Goal: Information Seeking & Learning: Compare options

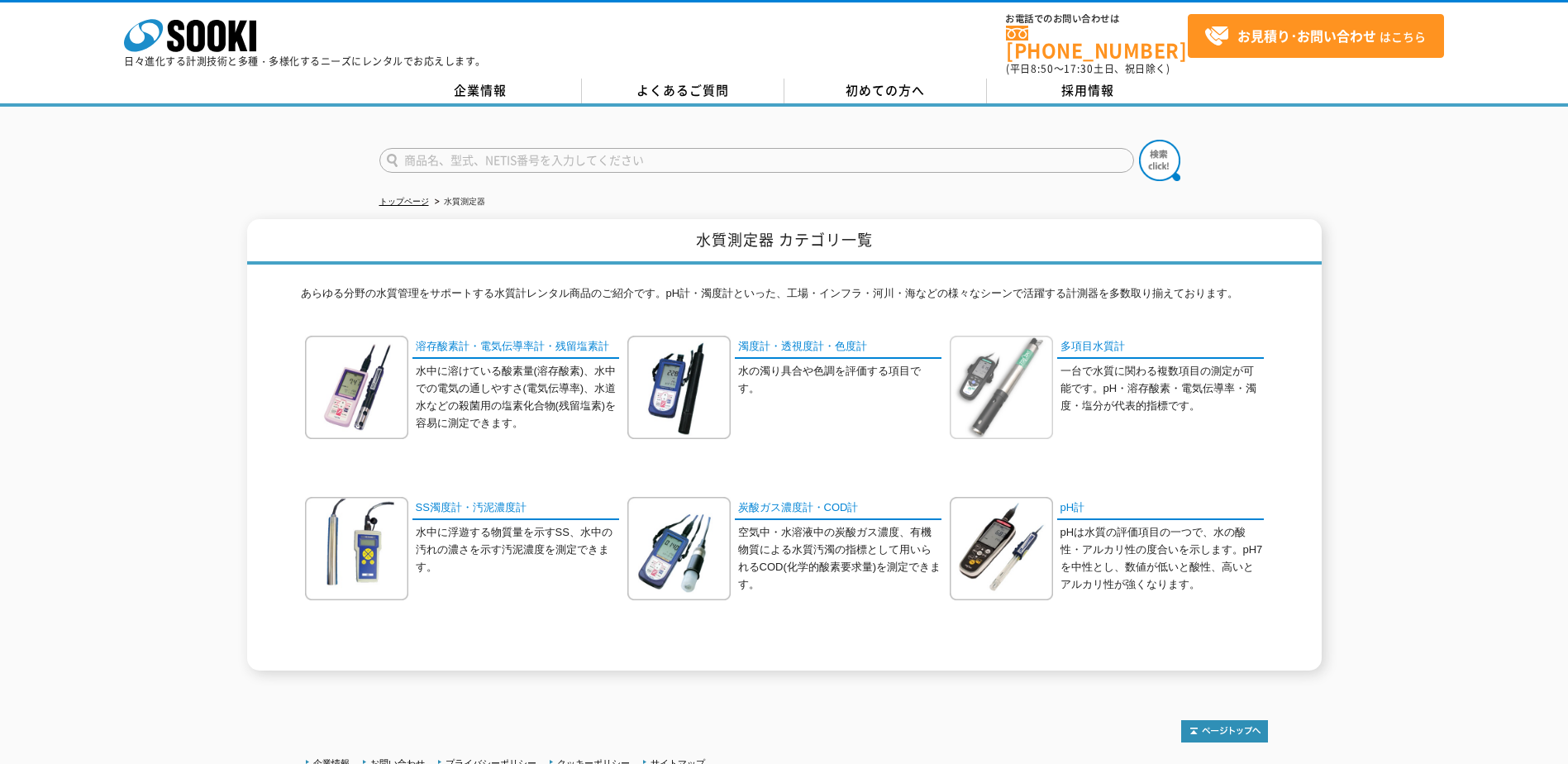
click at [1039, 396] on img at bounding box center [1001, 387] width 103 height 103
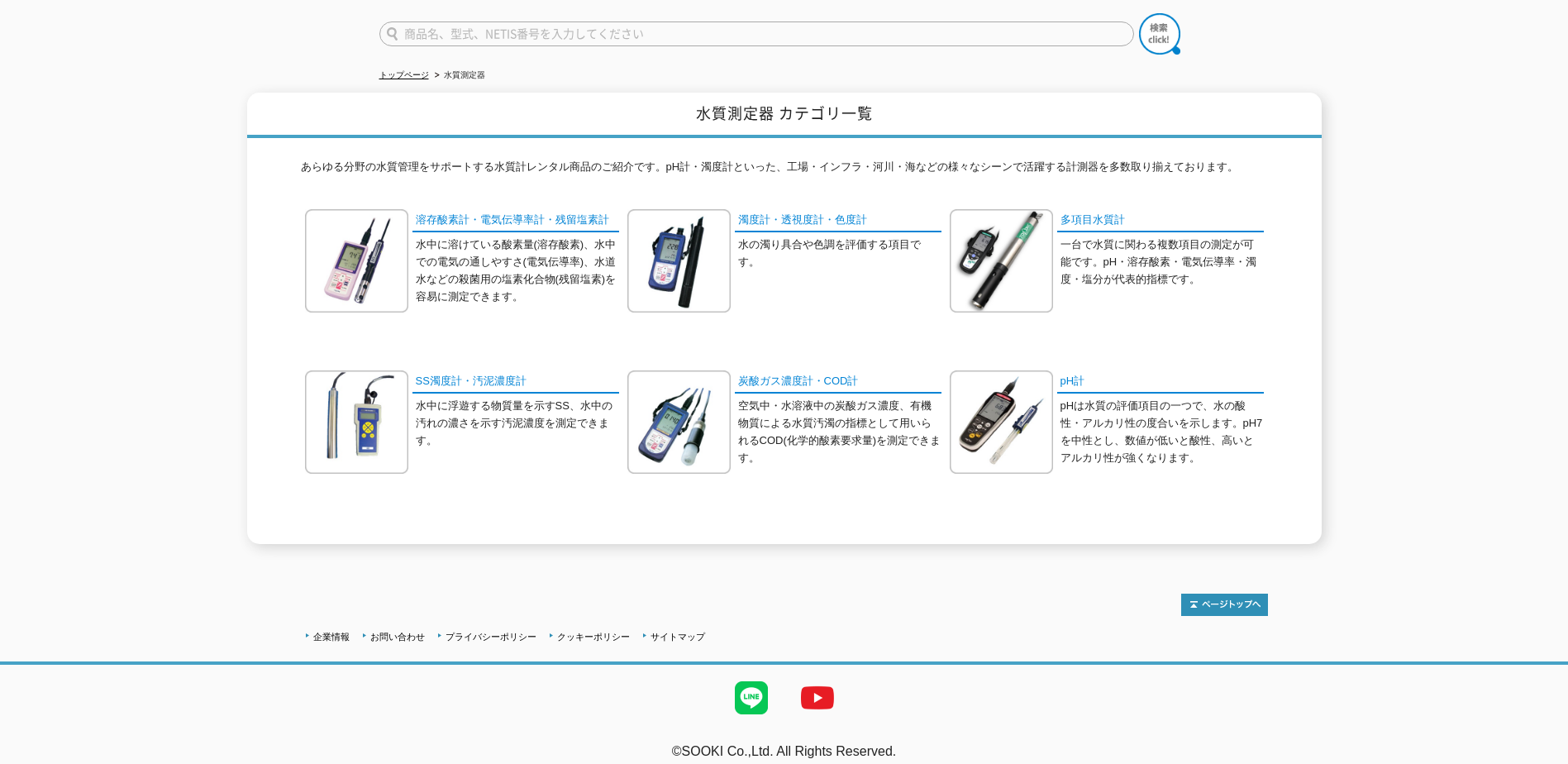
scroll to position [132, 0]
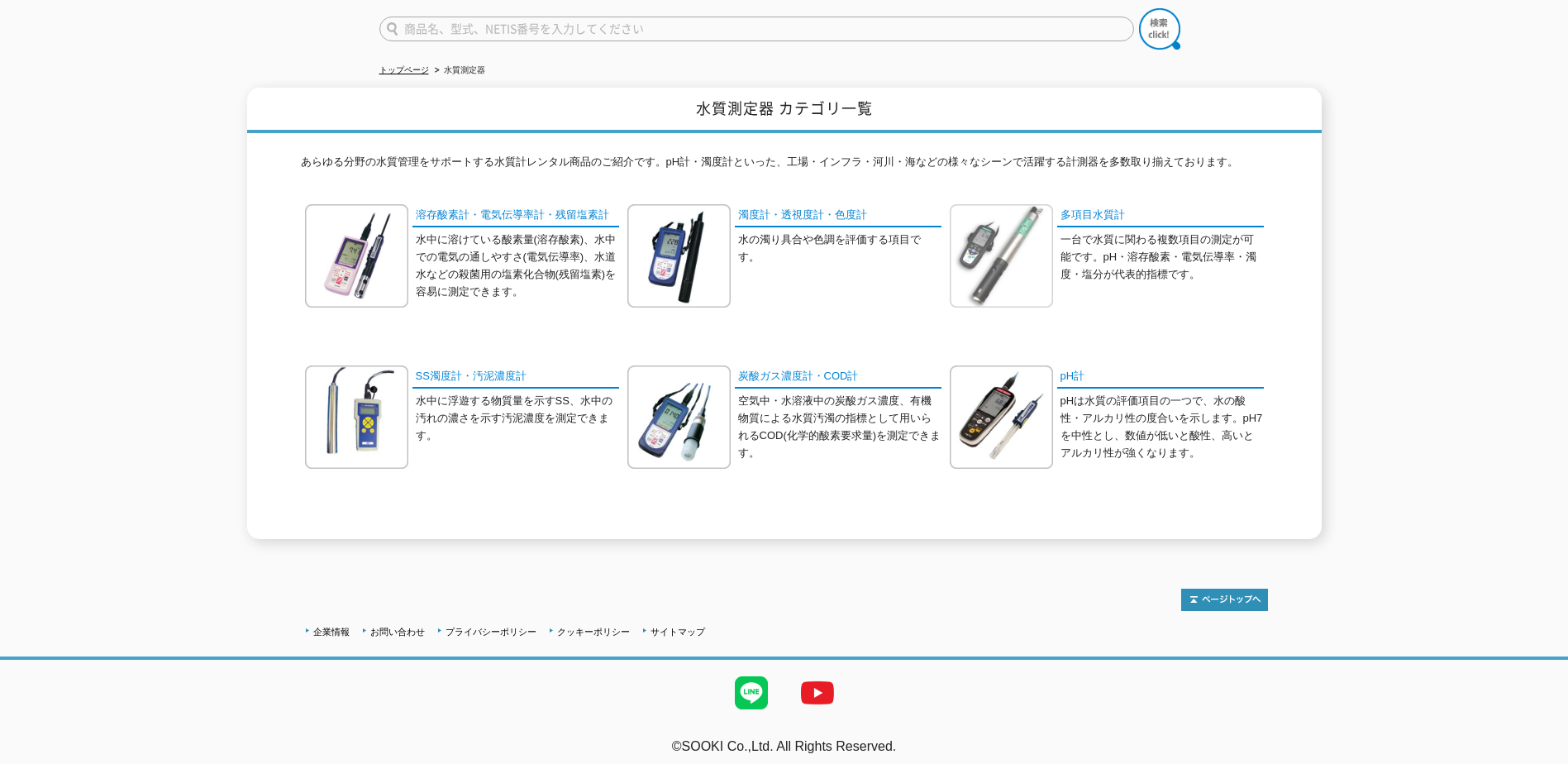
click at [1032, 231] on img at bounding box center [1001, 256] width 103 height 103
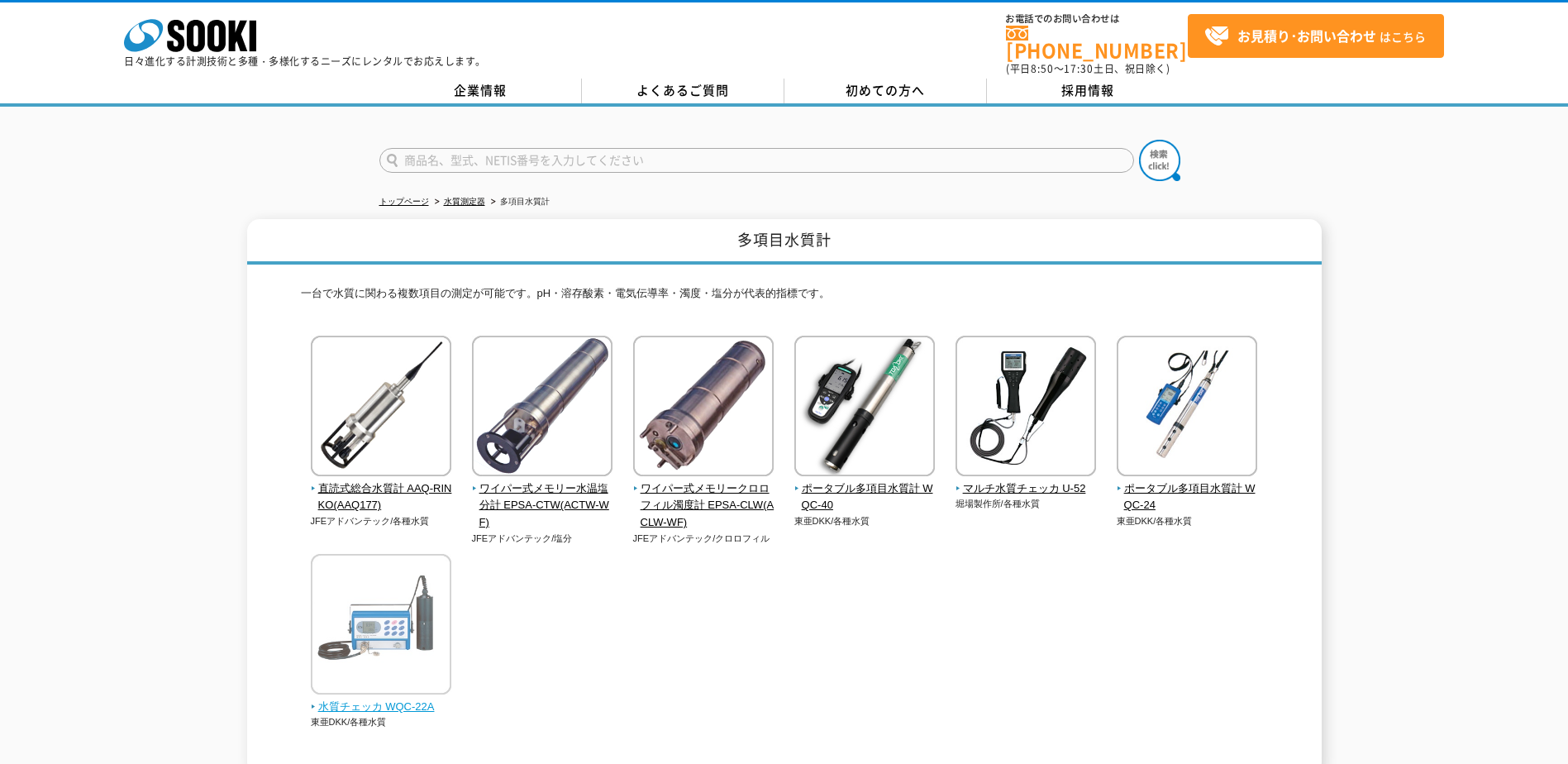
click at [405, 699] on span "水質チェッカ WQC-22A" at bounding box center [381, 707] width 141 height 17
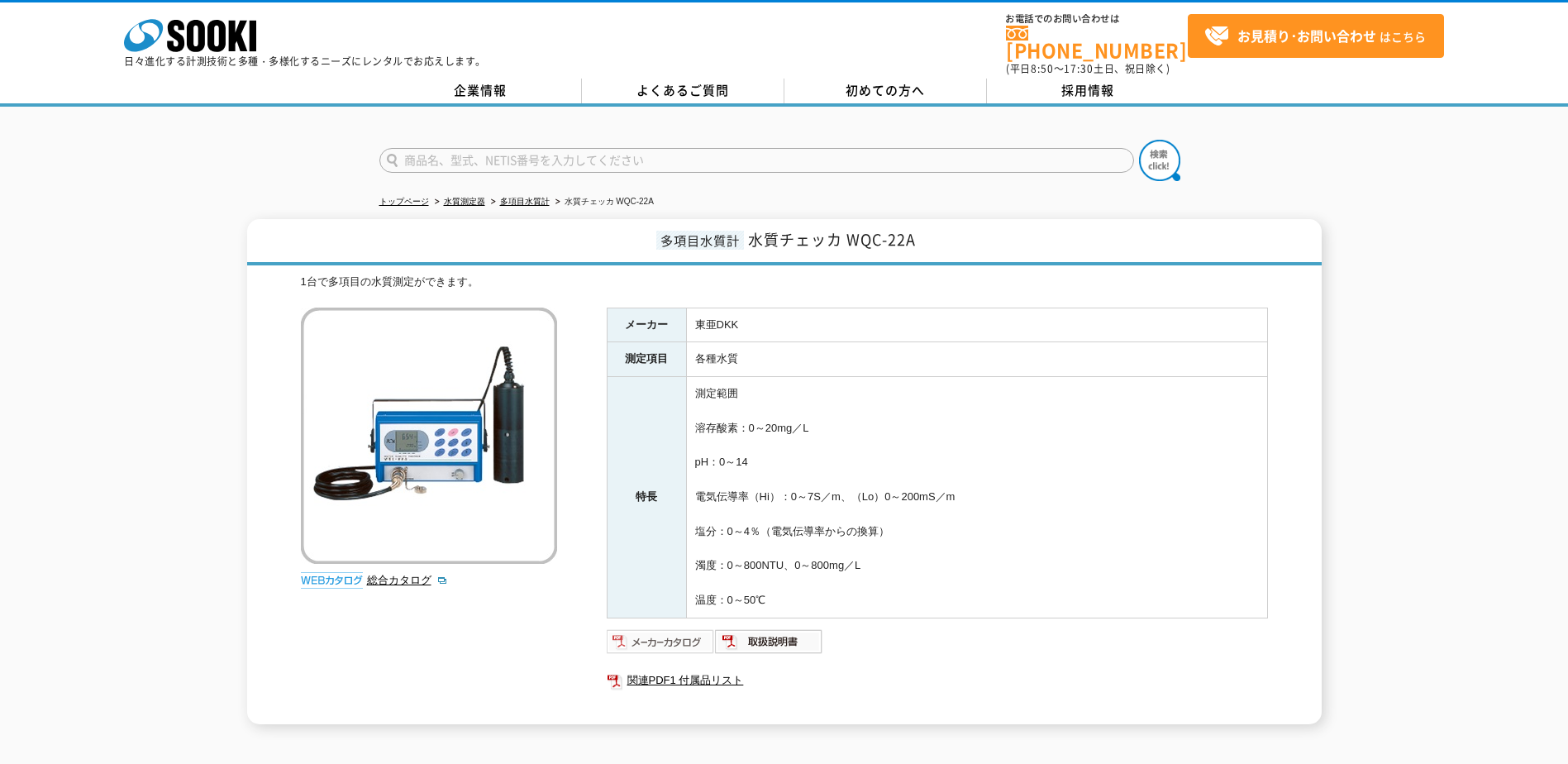
click at [635, 628] on img at bounding box center [660, 641] width 108 height 26
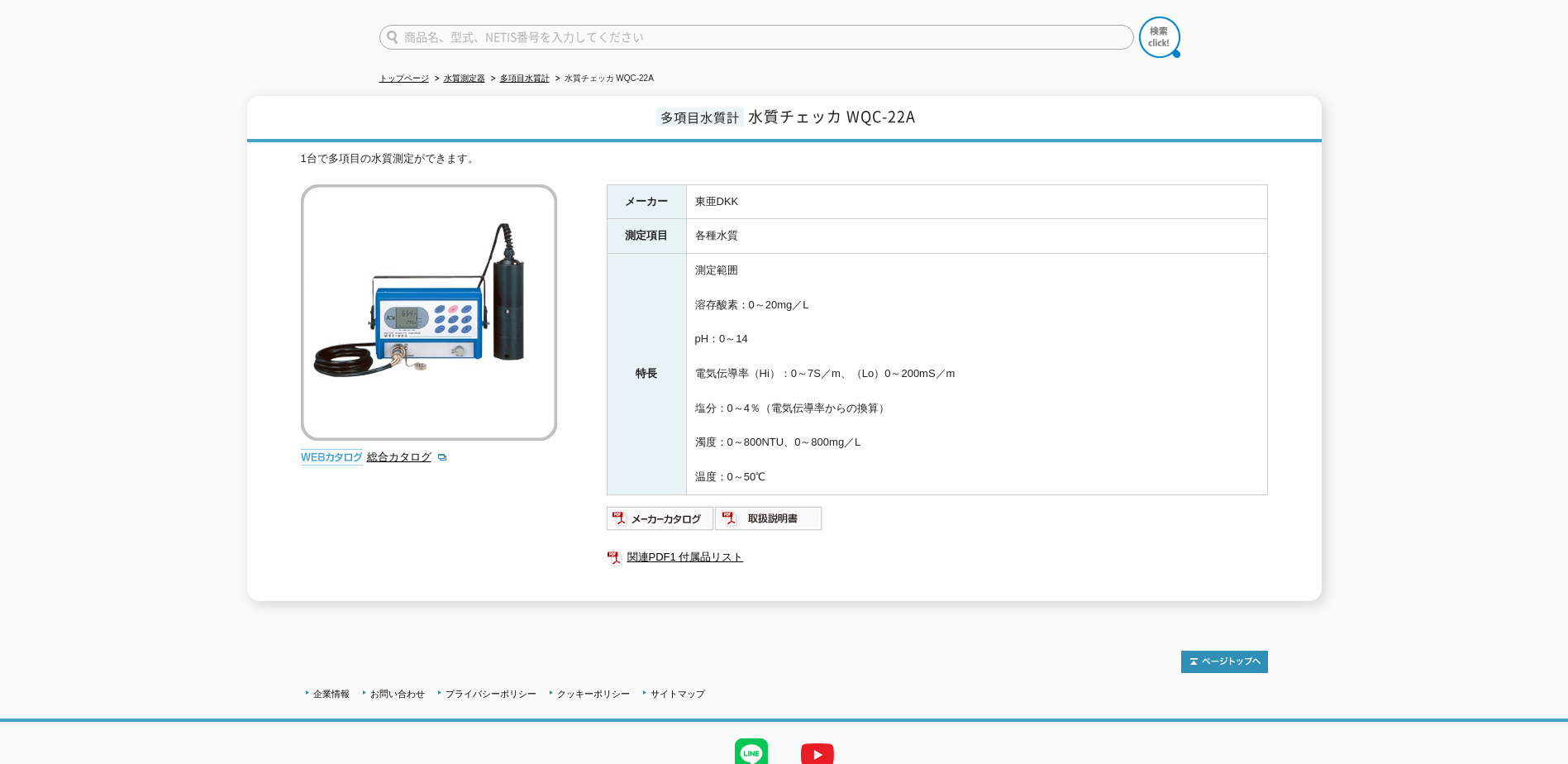
scroll to position [185, 0]
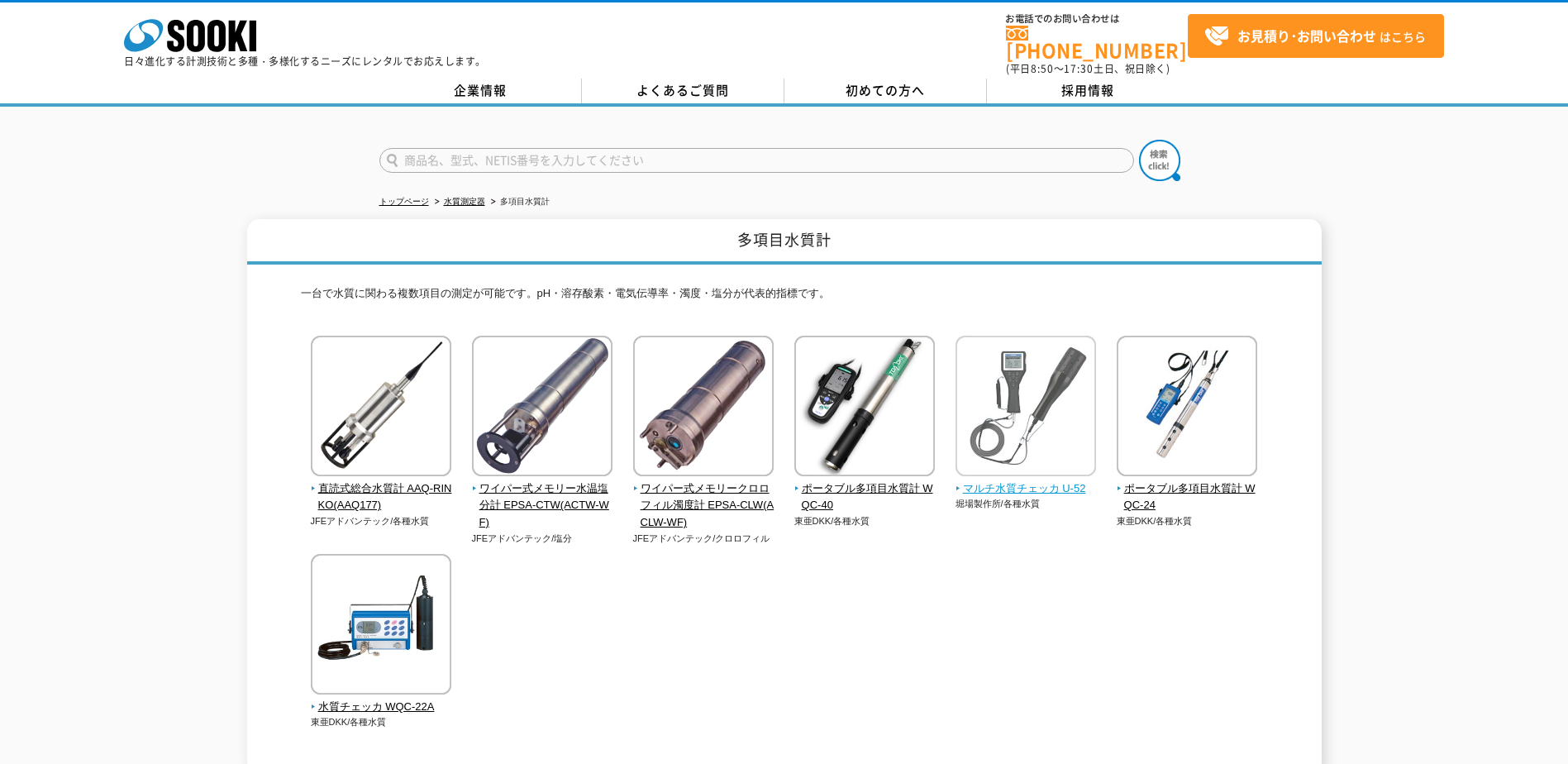
click at [985, 480] on span "マルチ水質チェッカ U-52" at bounding box center [1026, 488] width 141 height 17
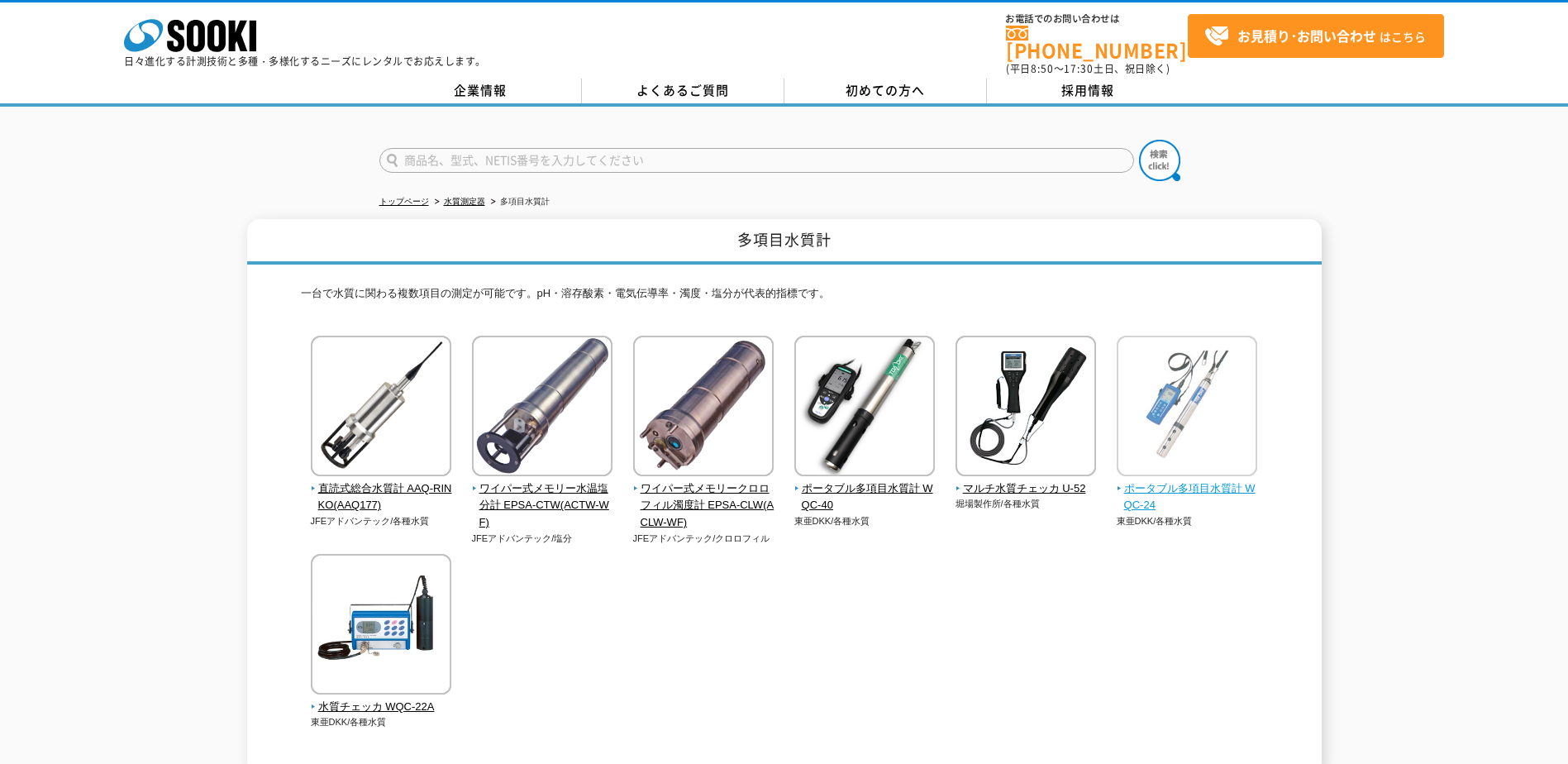
click at [1151, 406] on img at bounding box center [1187, 408] width 141 height 145
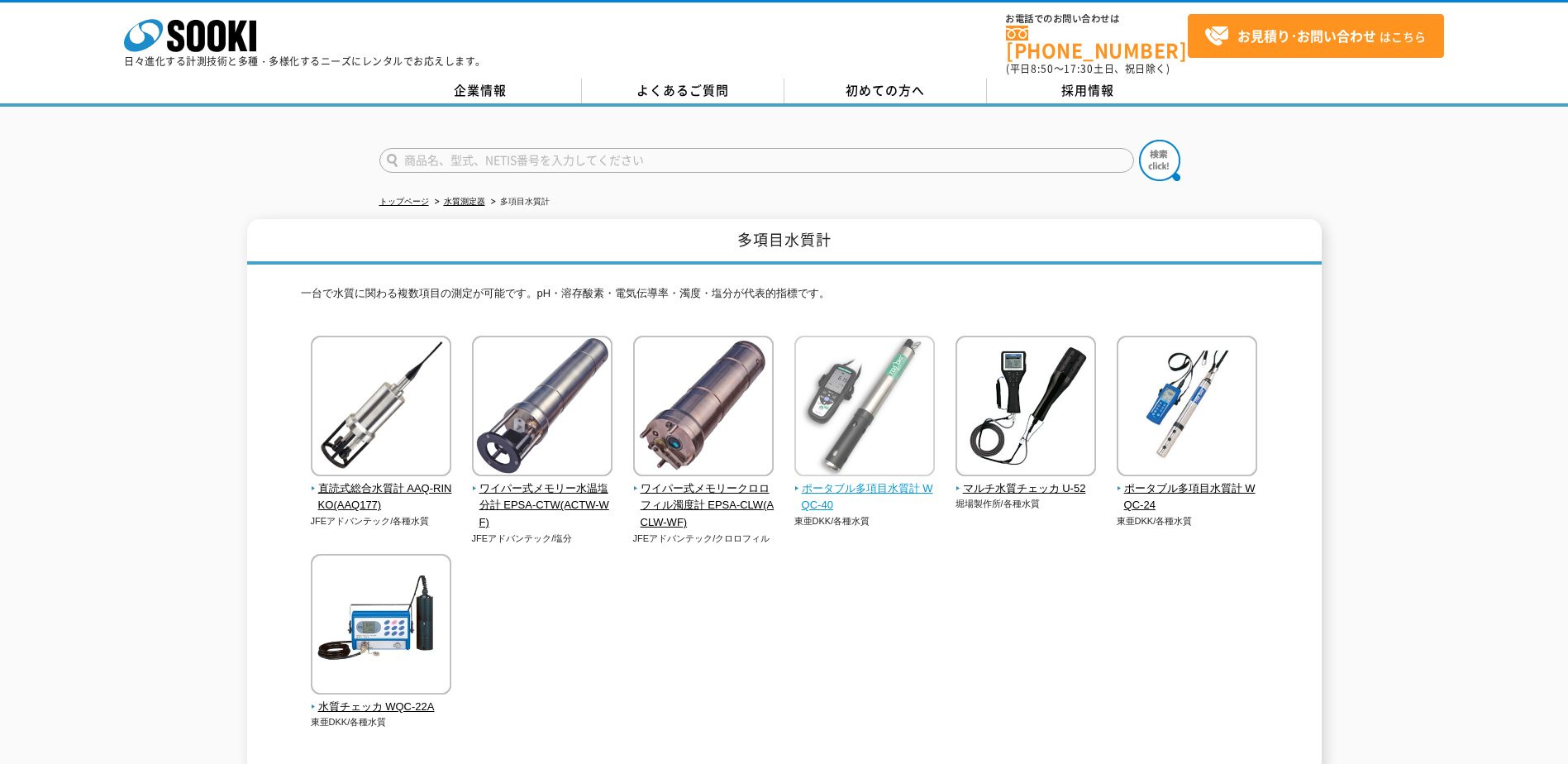
click at [899, 483] on span "ポータブル多項目水質計 WQC-40" at bounding box center [865, 497] width 141 height 35
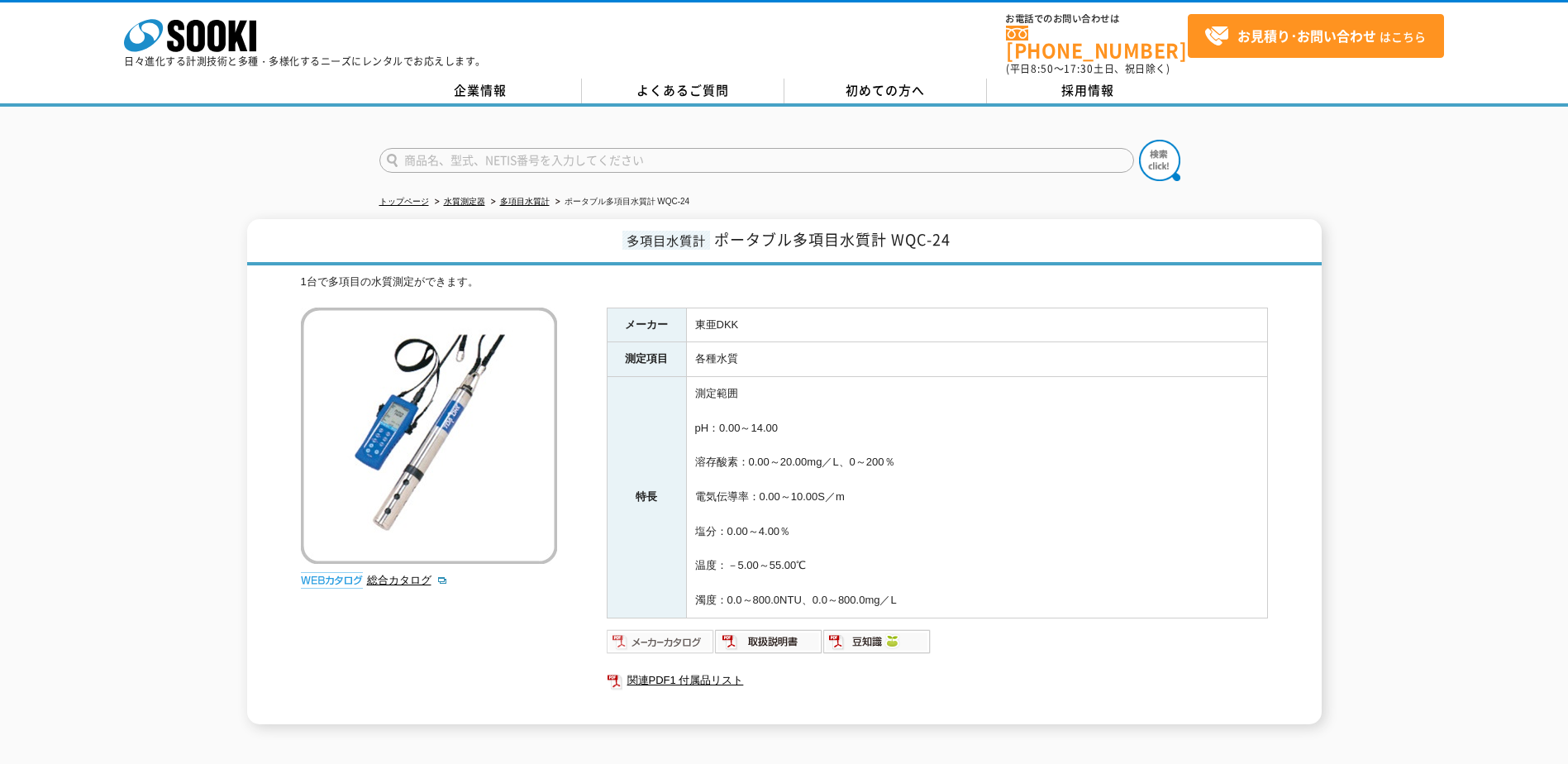
click at [688, 634] on img at bounding box center [660, 641] width 108 height 26
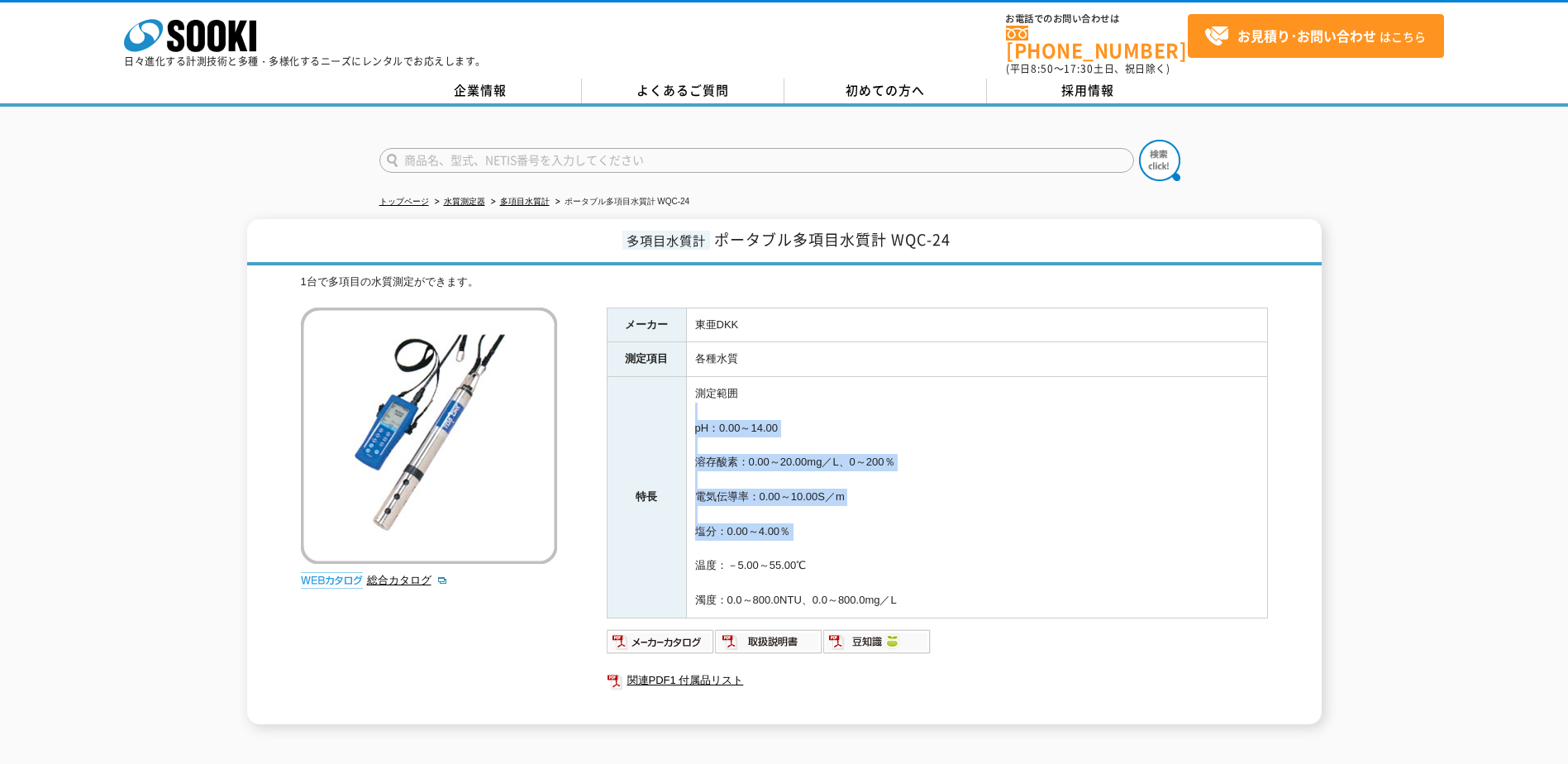
drag, startPoint x: 727, startPoint y: 405, endPoint x: 756, endPoint y: 539, distance: 137.1
click at [756, 539] on td "測定範囲 pH：0.00～14.00 溶存酸素：0.00～20.00mg／L、0～200％ 電気伝導率：0.00～10.00S／m 塩分：0.00～4.00％…" at bounding box center [976, 497] width 581 height 241
click at [664, 631] on img at bounding box center [660, 641] width 108 height 26
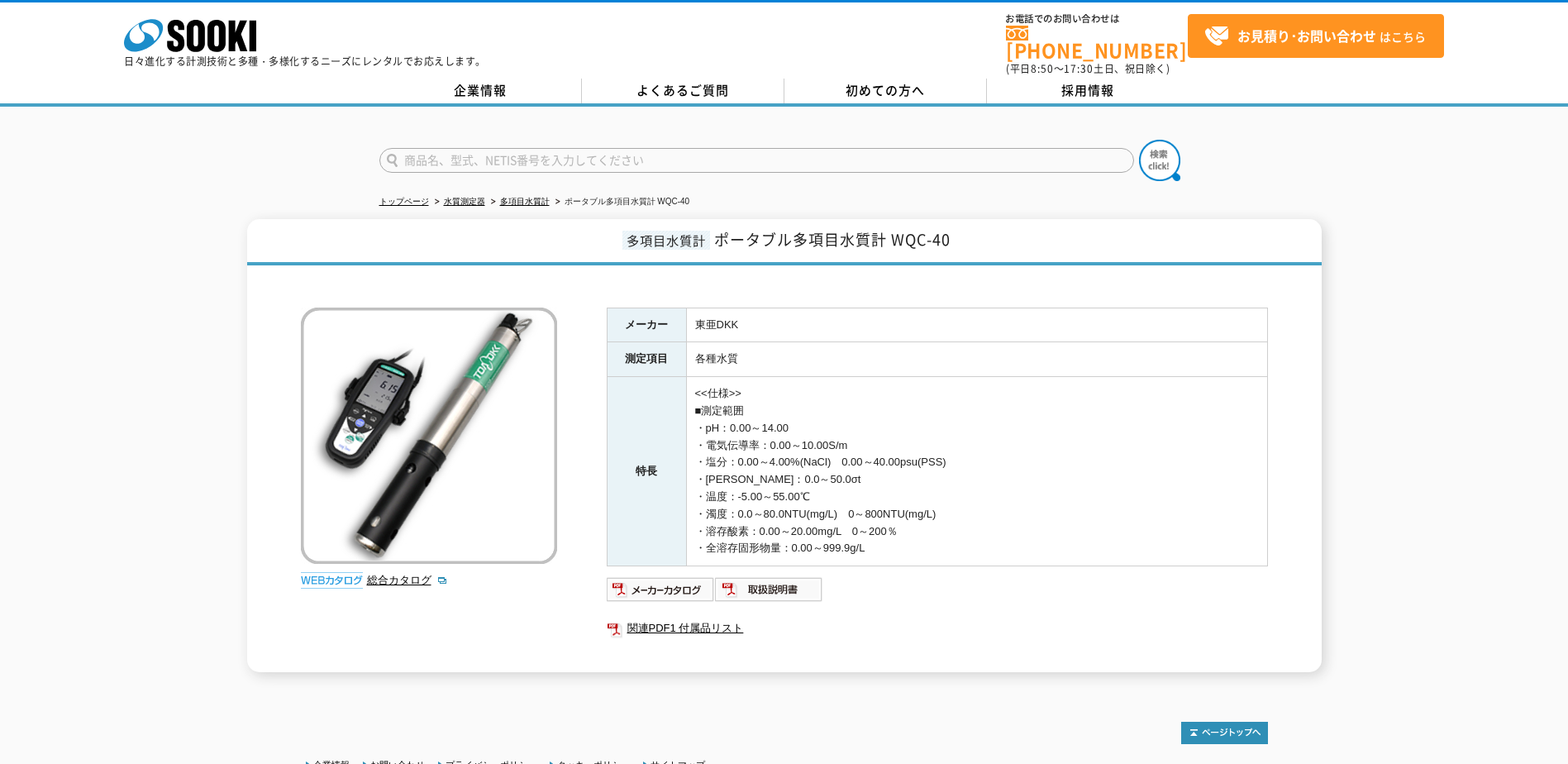
click at [750, 422] on td "<<仕様>> ■測定範囲 ・pH：0.00～14.00 ・電気伝導率：0.00～10.00S/m ・塩分：0.00～4.00%(NaCl)　0.00～40.0…" at bounding box center [976, 471] width 581 height 190
click at [679, 556] on div "メーカー 東亜DKK 測定項目 各種水質 特長 <<仕様>> ■測定範囲 ・pH：0.00～14.00 ・電気伝導率：0.00～10.00S/m ・塩分：0.…" at bounding box center [937, 490] width 661 height 365
click at [676, 576] on img at bounding box center [660, 589] width 108 height 26
